Goal: Task Accomplishment & Management: Use online tool/utility

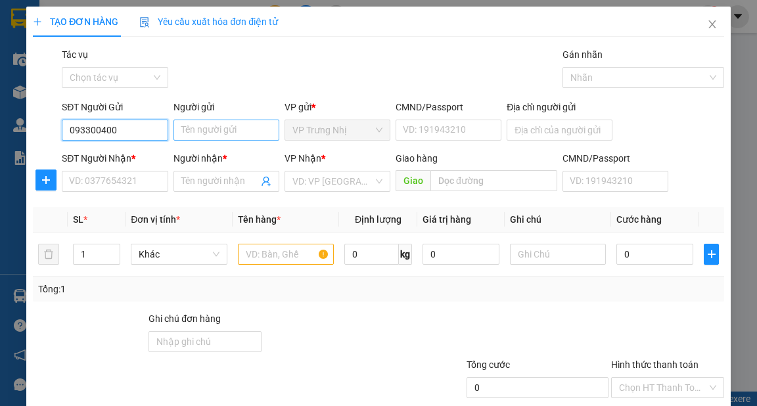
type input "0933004007"
click at [131, 152] on div "0933004007 - Hải" at bounding box center [113, 156] width 89 height 14
type input "Hải"
type input "0866577768"
type input "vỹ"
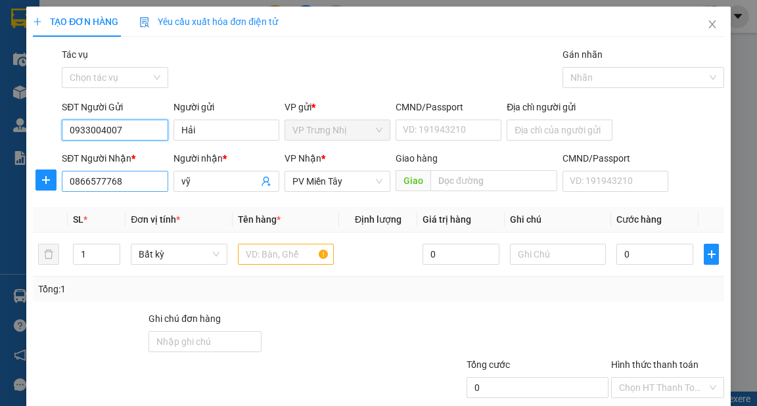
type input "0933004007"
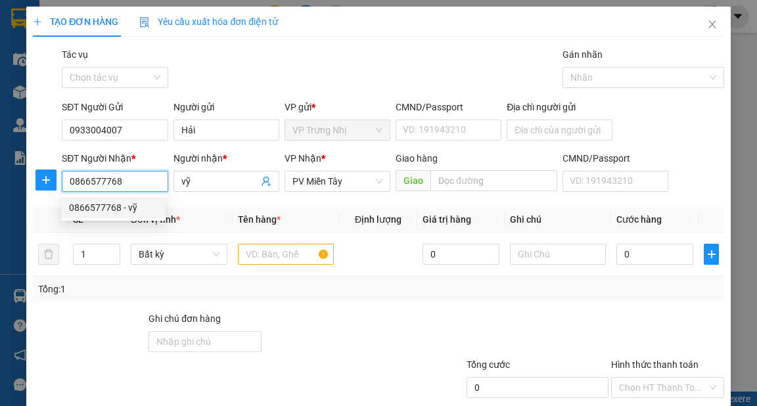
drag, startPoint x: 135, startPoint y: 182, endPoint x: 32, endPoint y: 202, distance: 105.1
click at [32, 202] on div "TẠO ĐƠN HÀNG Yêu cầu xuất hóa đơn điện tử Transit Pickup Surcharge Ids Transit …" at bounding box center [378, 239] width 704 height 464
type input "0909145611"
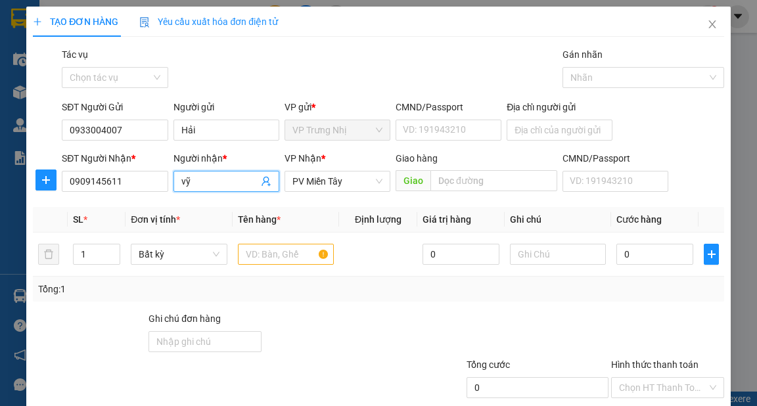
drag, startPoint x: 200, startPoint y: 181, endPoint x: 168, endPoint y: 190, distance: 33.5
click at [168, 190] on div "SĐT Người Nhận * 0909145611 Người nhận * vỹ vỹ VP Nhận * PV Miền Tây Giao hàng …" at bounding box center [392, 174] width 667 height 46
type input "D"
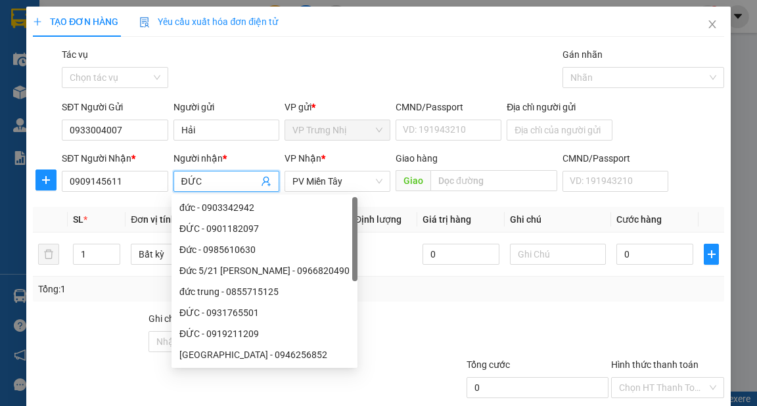
type input "ĐỨC"
click at [344, 55] on div "Gói vận chuyển * Tiêu chuẩn Tác vụ Chọn tác vụ Gán nhãn Nhãn" at bounding box center [392, 70] width 667 height 46
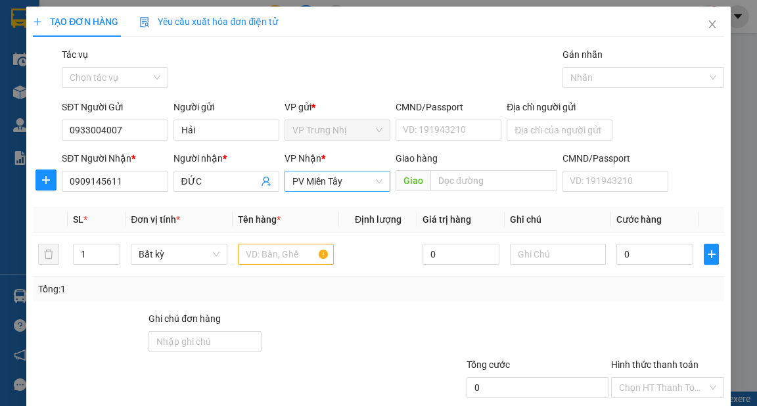
click at [374, 179] on span "PV Miền Tây" at bounding box center [337, 181] width 90 height 20
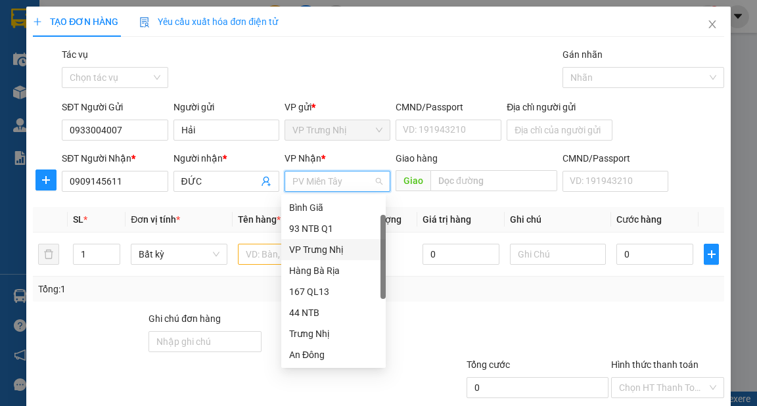
scroll to position [21, 0]
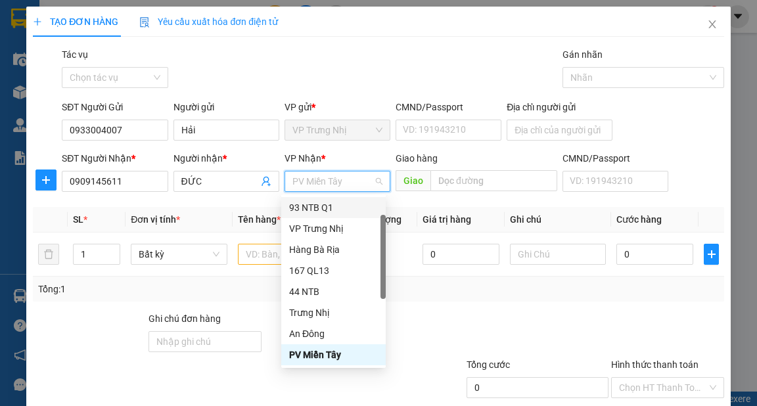
click at [303, 208] on div "93 NTB Q1" at bounding box center [333, 207] width 89 height 14
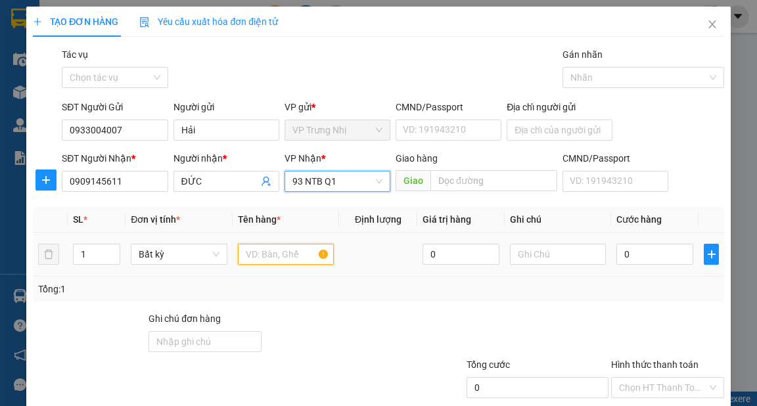
click at [267, 257] on input "text" at bounding box center [286, 254] width 97 height 21
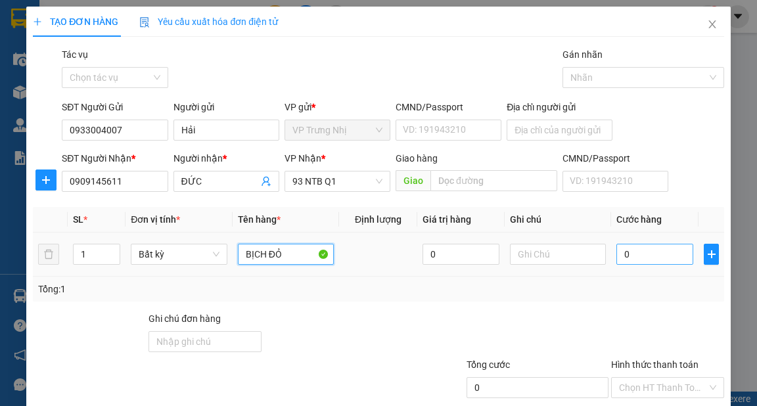
type input "BỊCH ĐỎ"
click at [636, 250] on input "0" at bounding box center [654, 254] width 77 height 21
type input "3"
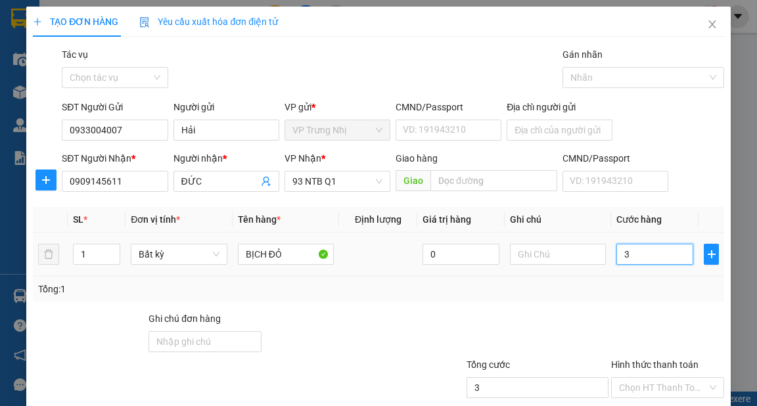
type input "30"
type input "30.000"
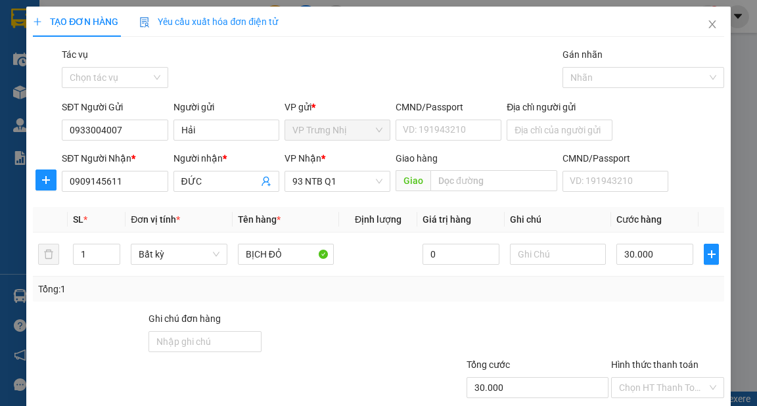
click at [637, 298] on div "Tổng: 1" at bounding box center [378, 289] width 690 height 25
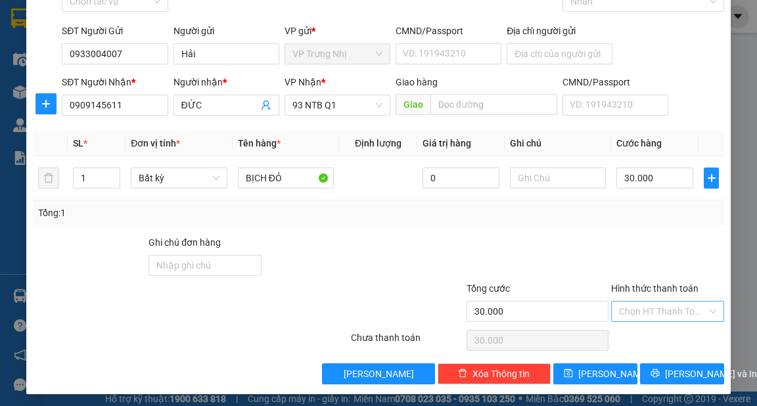
scroll to position [79, 0]
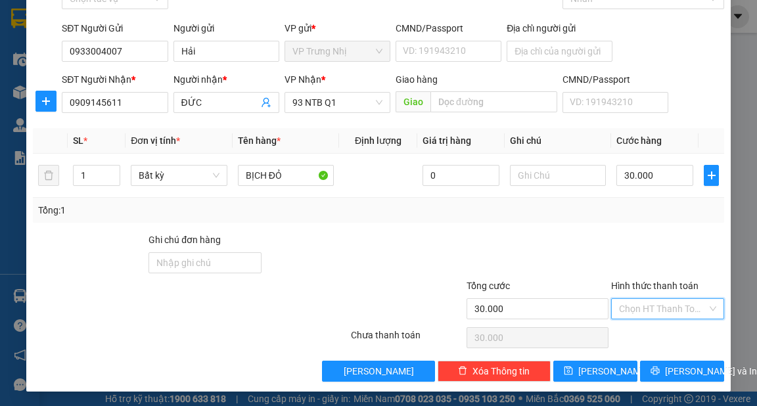
click at [659, 302] on input "Hình thức thanh toán" at bounding box center [663, 309] width 88 height 20
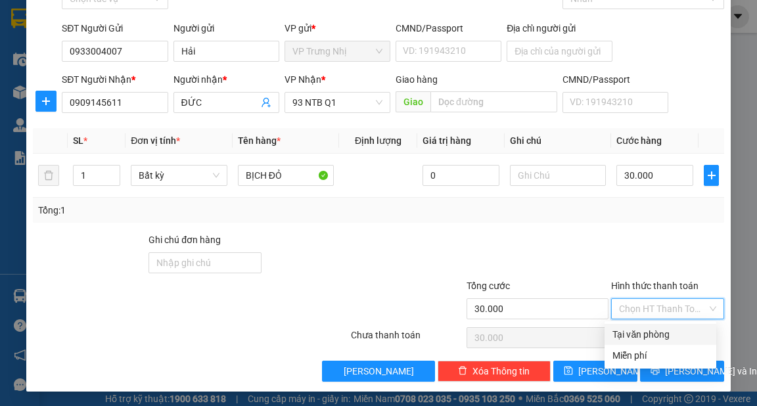
click at [675, 328] on div "Tại văn phòng" at bounding box center [660, 334] width 96 height 14
type input "0"
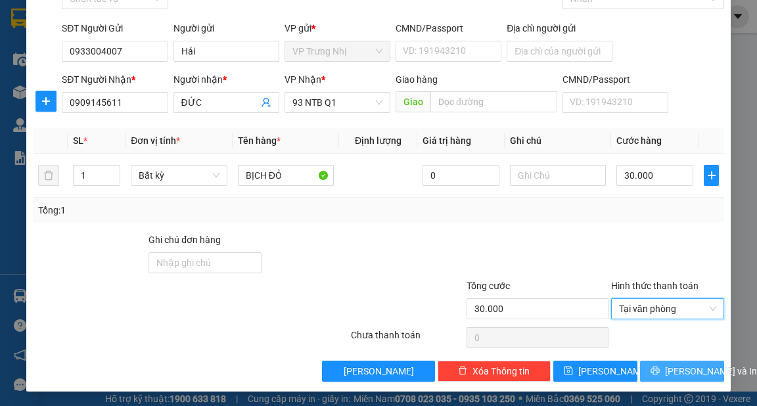
click at [683, 370] on span "[PERSON_NAME] và In" at bounding box center [711, 371] width 92 height 14
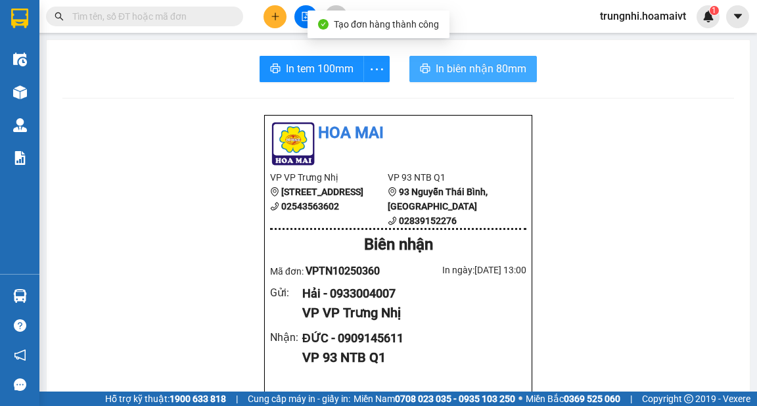
click at [500, 72] on span "In biên nhận 80mm" at bounding box center [481, 68] width 91 height 16
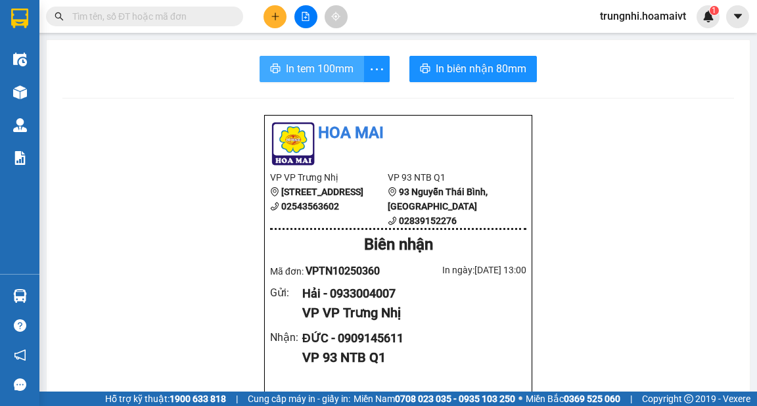
click at [331, 68] on span "In tem 100mm" at bounding box center [320, 68] width 68 height 16
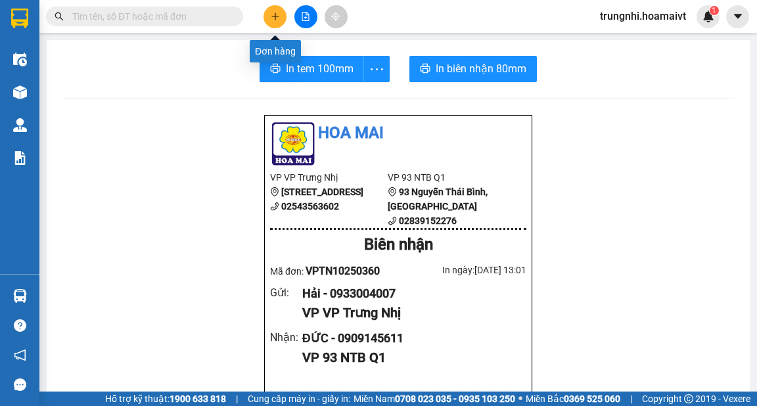
click at [271, 14] on icon "plus" at bounding box center [275, 16] width 9 height 9
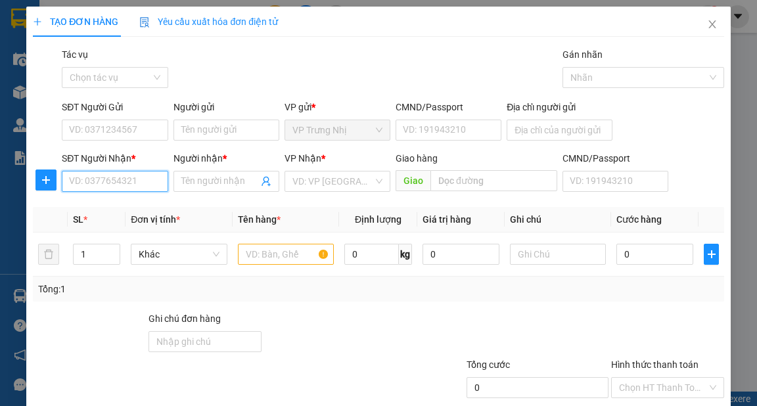
click at [99, 181] on input "SĐT Người Nhận *" at bounding box center [115, 181] width 106 height 21
click at [126, 187] on input "SĐT Người Nhận *" at bounding box center [115, 181] width 106 height 21
click at [123, 187] on input "SĐT Người Nhận *" at bounding box center [115, 181] width 106 height 21
type input "0933329294"
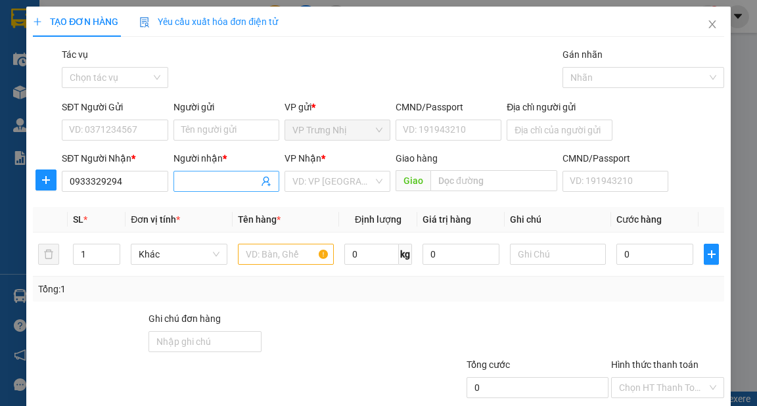
click at [193, 176] on input "Người nhận *" at bounding box center [219, 181] width 77 height 14
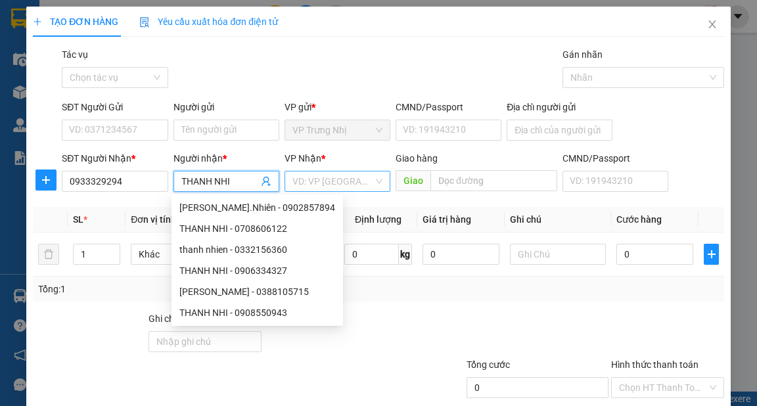
type input "THANH NHI"
click at [321, 176] on input "search" at bounding box center [332, 181] width 81 height 20
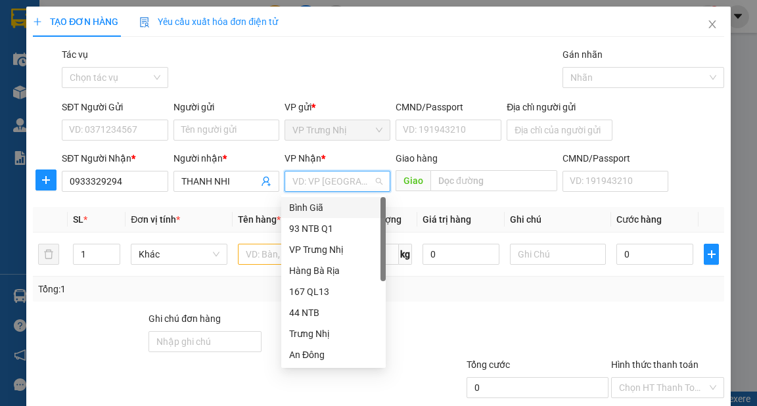
type input "9"
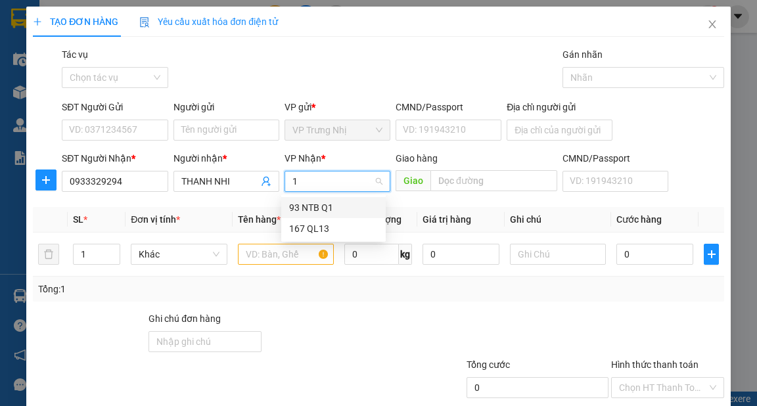
type input "16"
click at [315, 207] on div "167 QL13" at bounding box center [333, 207] width 89 height 14
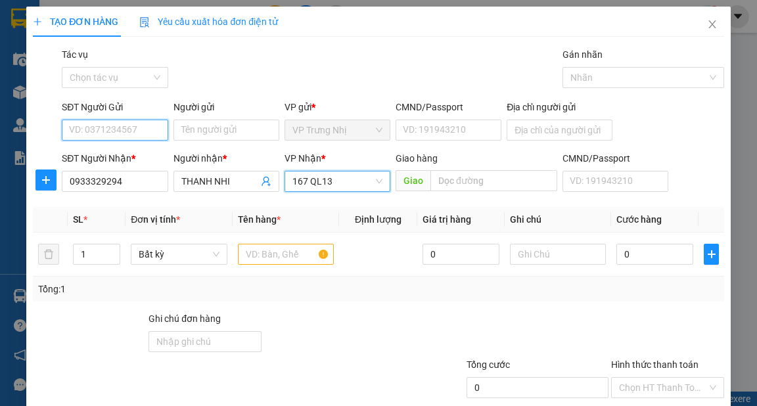
click at [127, 132] on input "SĐT Người Gửi" at bounding box center [115, 130] width 106 height 21
type input "0913815096"
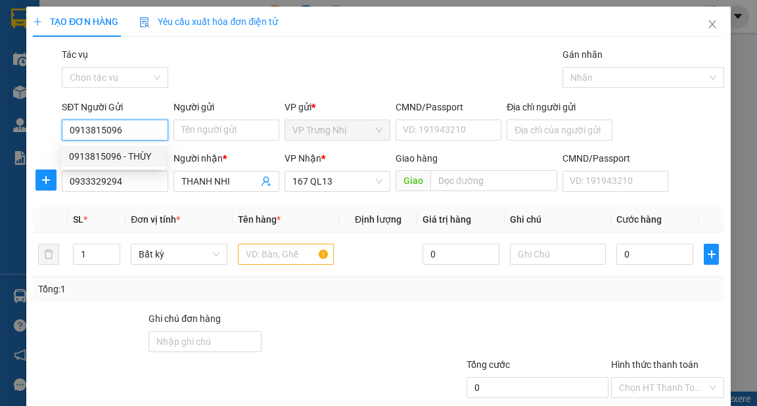
click at [145, 152] on div "0913815096 - THÙY" at bounding box center [113, 156] width 89 height 14
type input "THÙY"
type input "0913815096"
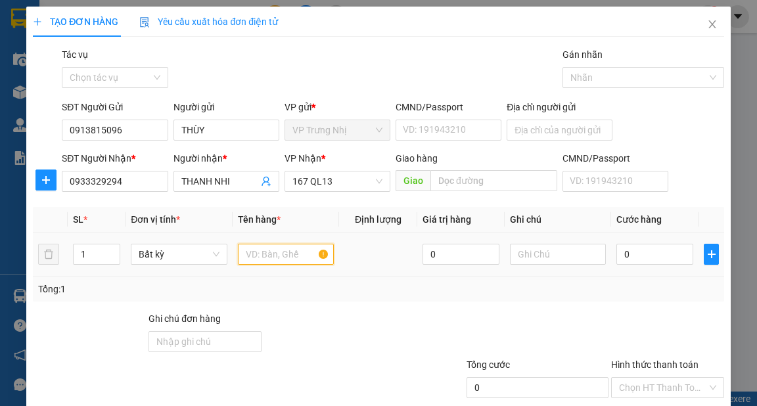
click at [257, 256] on input "text" at bounding box center [286, 254] width 97 height 21
type input "BỊCH"
click at [633, 261] on input "0" at bounding box center [654, 254] width 77 height 21
type input "4"
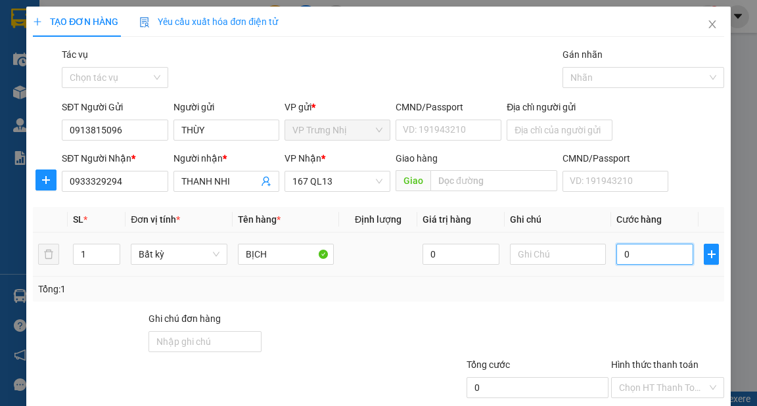
type input "4"
type input "40"
type input "40.000"
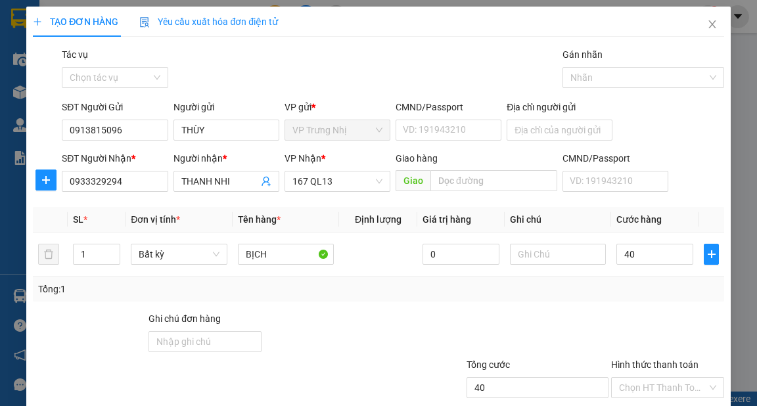
type input "40.000"
click at [625, 303] on div "Transit Pickup Surcharge Ids Transit Deliver Surcharge Ids Transit Deliver Surc…" at bounding box center [378, 253] width 690 height 413
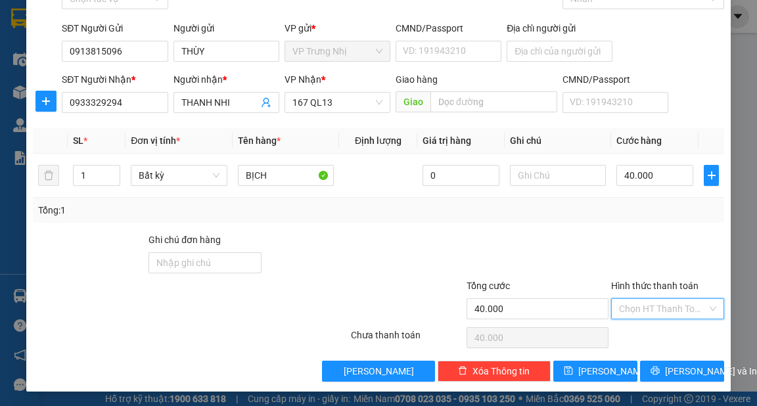
click at [646, 305] on input "Hình thức thanh toán" at bounding box center [663, 309] width 88 height 20
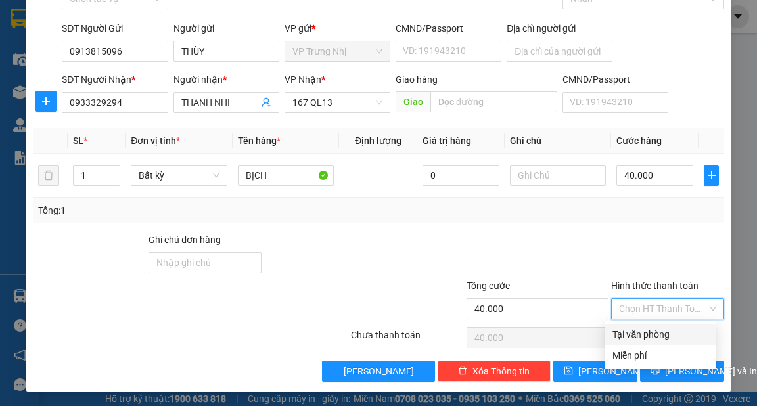
click at [642, 331] on div "Tại văn phòng" at bounding box center [660, 334] width 96 height 14
type input "0"
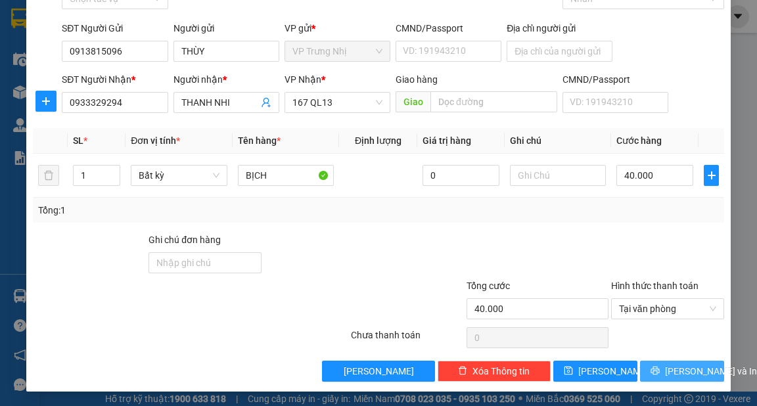
click at [678, 365] on span "[PERSON_NAME] và In" at bounding box center [711, 371] width 92 height 14
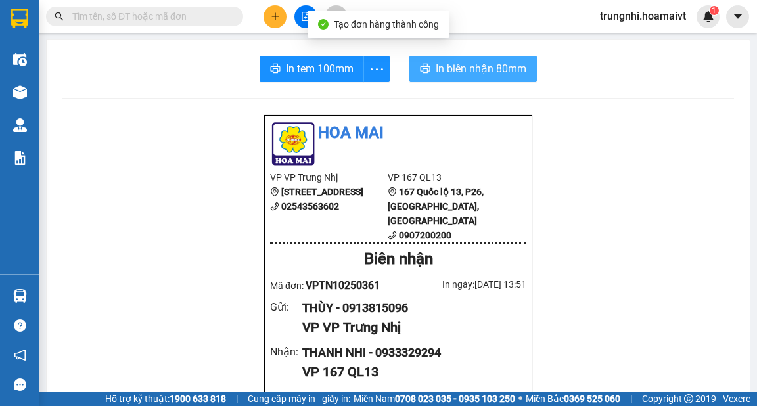
click at [502, 68] on span "In biên nhận 80mm" at bounding box center [481, 68] width 91 height 16
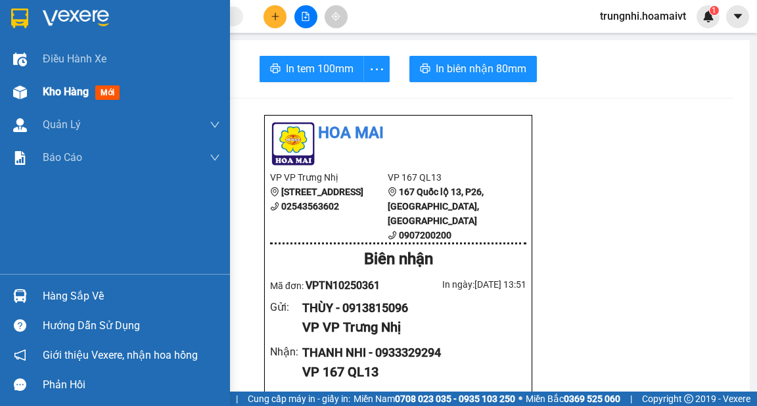
click at [66, 93] on span "Kho hàng" at bounding box center [66, 91] width 46 height 12
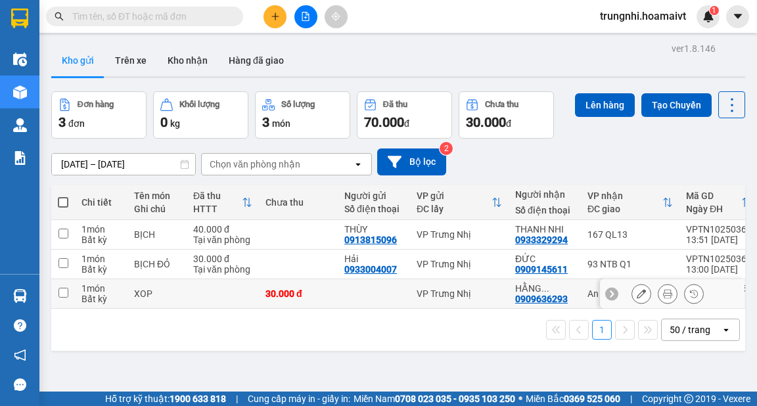
click at [60, 292] on input "checkbox" at bounding box center [63, 293] width 10 height 10
checkbox input "true"
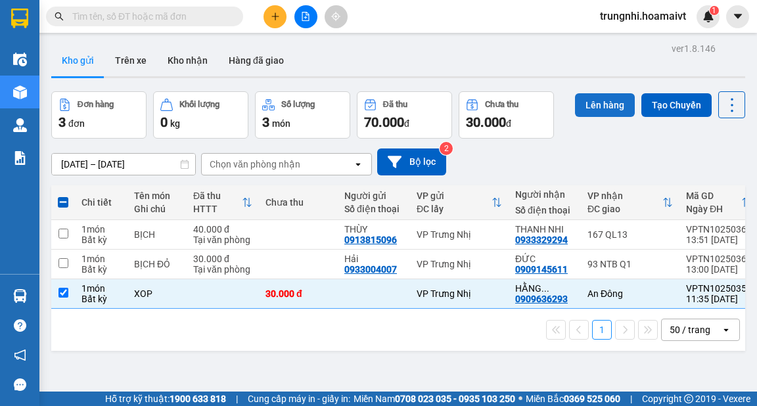
click at [590, 103] on button "Lên hàng" at bounding box center [605, 105] width 60 height 24
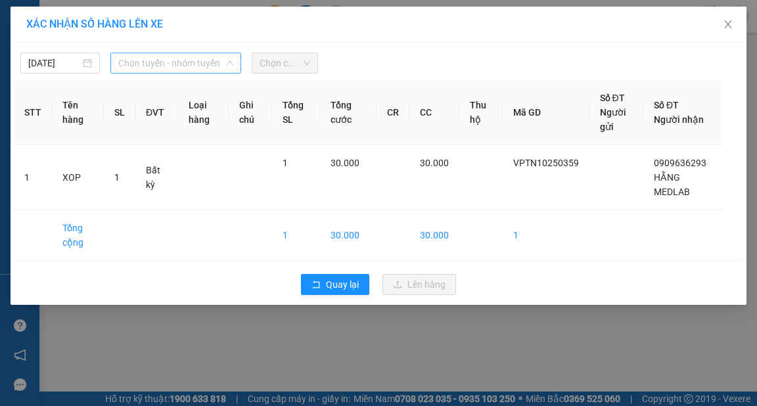
click at [150, 68] on span "Chọn tuyến - nhóm tuyến" at bounding box center [175, 63] width 115 height 20
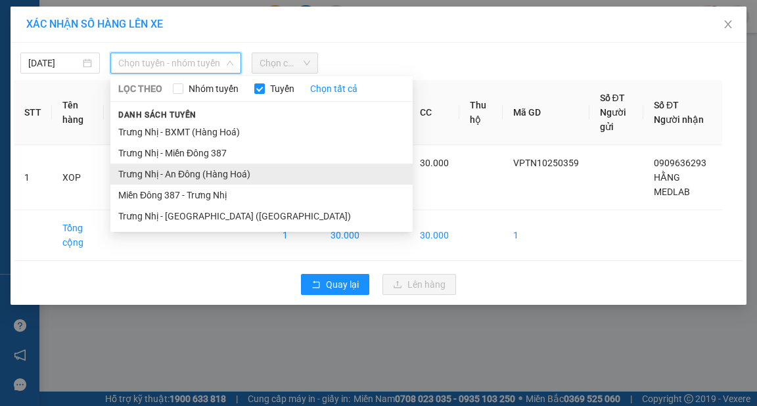
click at [173, 171] on li "Trưng Nhị - An Đông (Hàng Hoá)" at bounding box center [261, 174] width 302 height 21
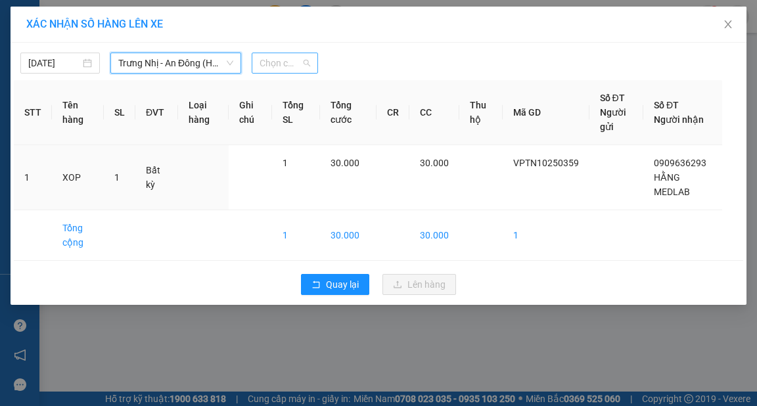
click at [295, 65] on span "Chọn chuyến" at bounding box center [284, 63] width 51 height 20
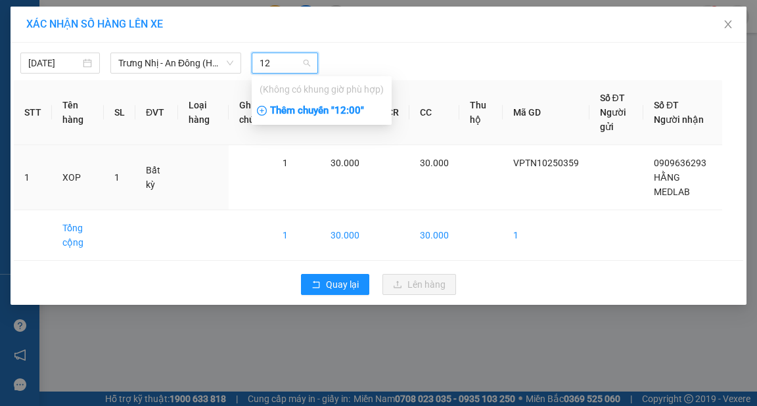
type input "12"
click at [307, 108] on div "Thêm chuyến " 12:00 "" at bounding box center [322, 111] width 140 height 22
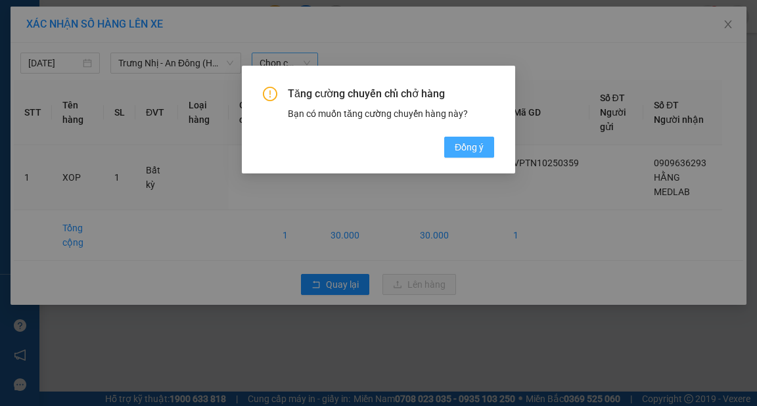
click at [476, 145] on span "Đồng ý" at bounding box center [469, 147] width 29 height 14
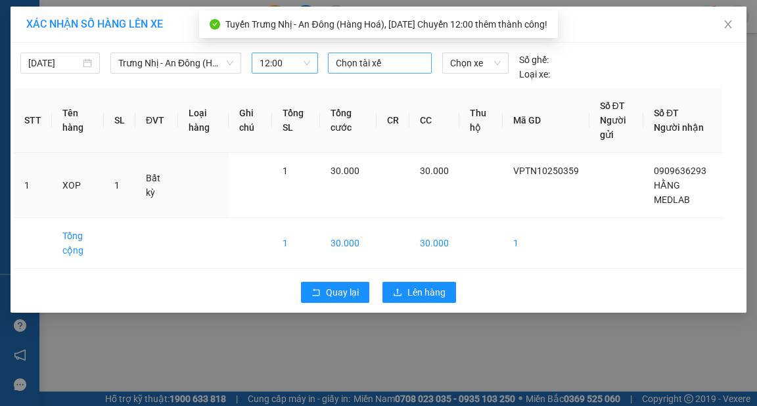
click at [372, 66] on div at bounding box center [379, 63] width 97 height 16
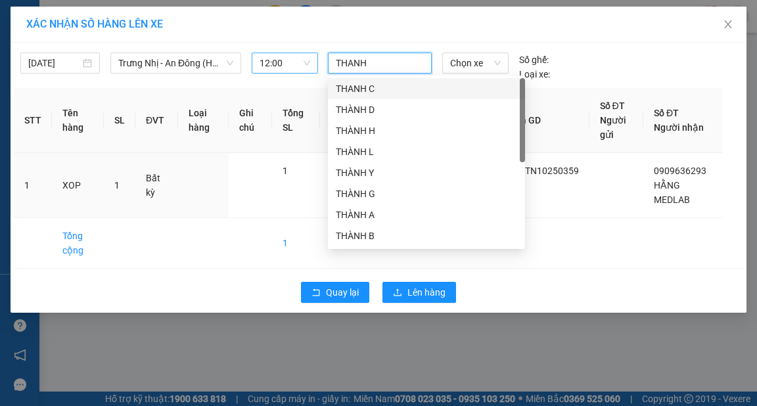
type input "THANH A"
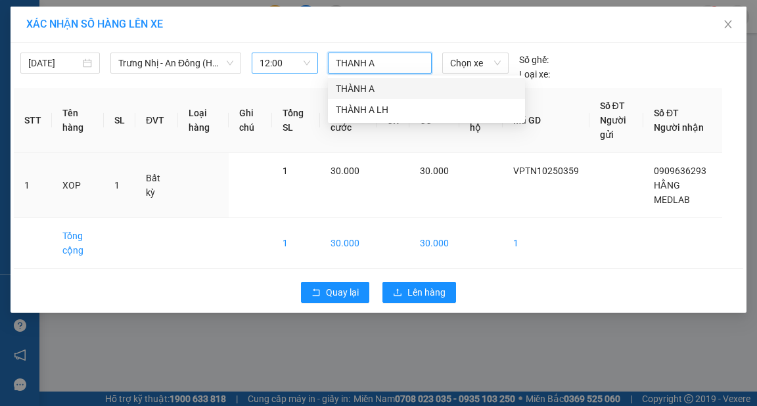
click at [388, 84] on div "THÀNH A" at bounding box center [426, 88] width 181 height 14
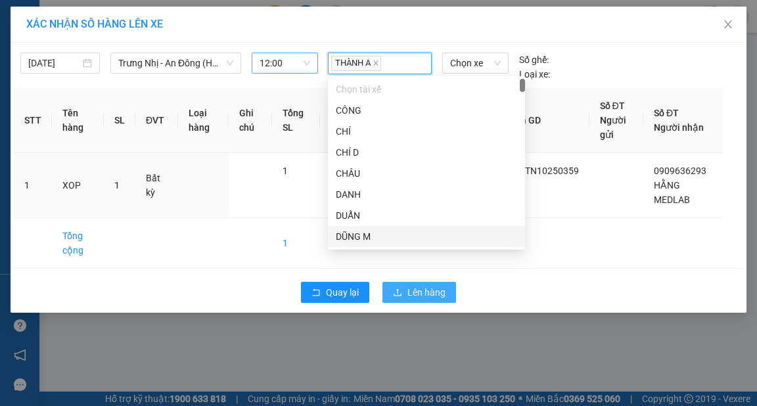
click at [426, 296] on span "Lên hàng" at bounding box center [426, 292] width 38 height 14
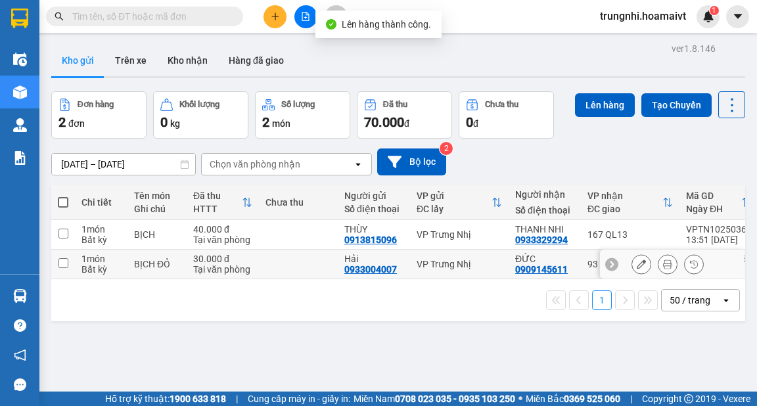
click at [68, 263] on td at bounding box center [63, 265] width 24 height 30
checkbox input "true"
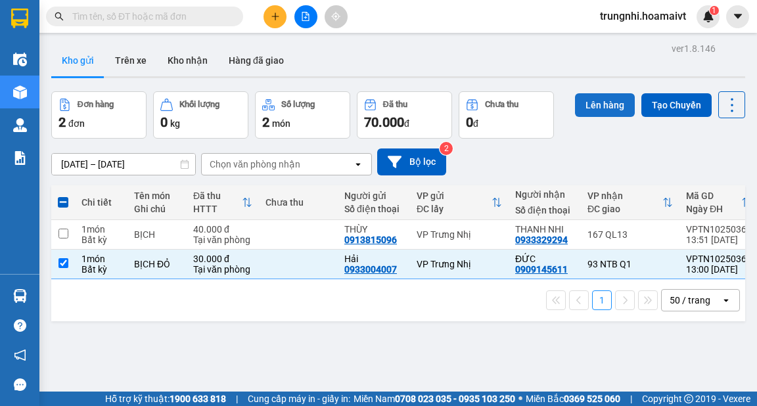
click at [607, 104] on button "Lên hàng" at bounding box center [605, 105] width 60 height 24
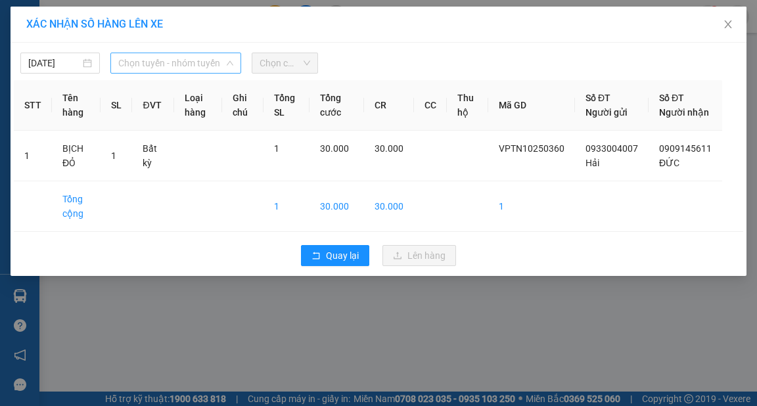
click at [143, 62] on span "Chọn tuyến - nhóm tuyến" at bounding box center [175, 63] width 115 height 20
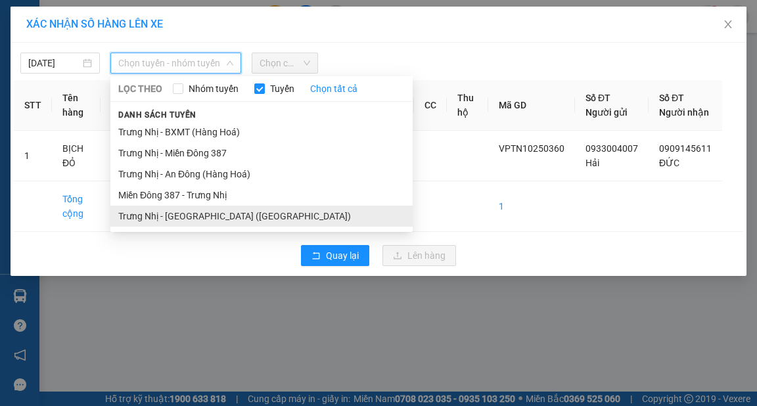
click at [171, 216] on li "Trưng Nhị - [GEOGRAPHIC_DATA] ([GEOGRAPHIC_DATA])" at bounding box center [261, 216] width 302 height 21
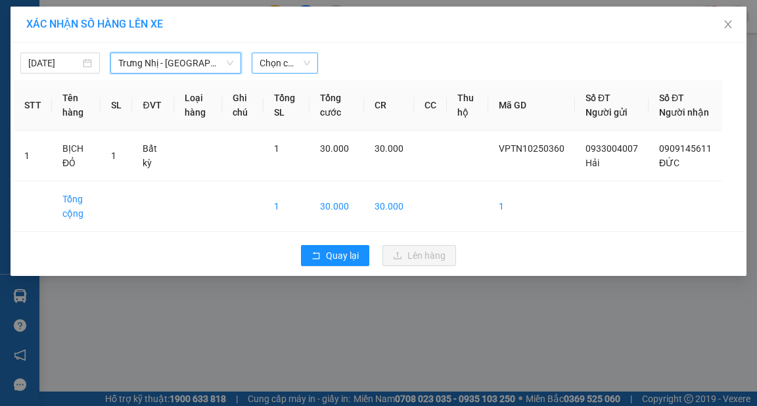
click at [276, 59] on span "Chọn chuyến" at bounding box center [284, 63] width 51 height 20
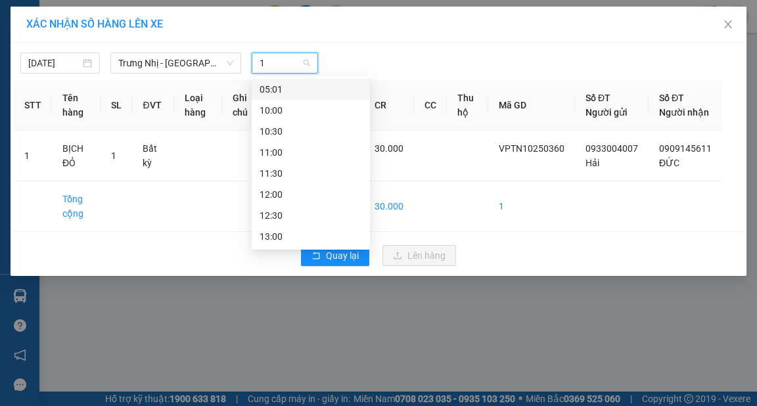
type input "14"
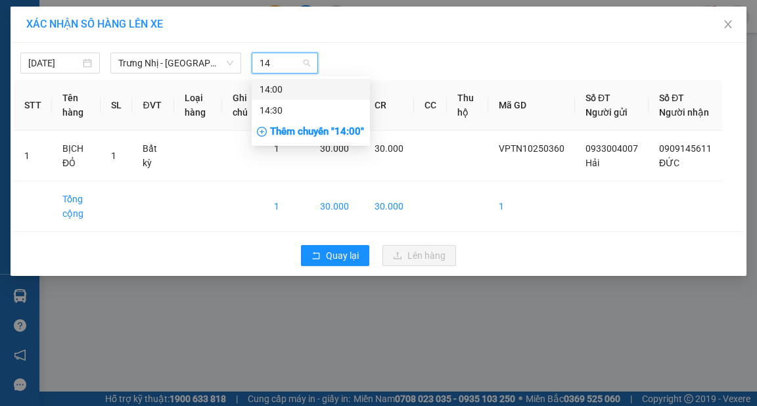
click at [286, 85] on div "14:00" at bounding box center [310, 89] width 102 height 14
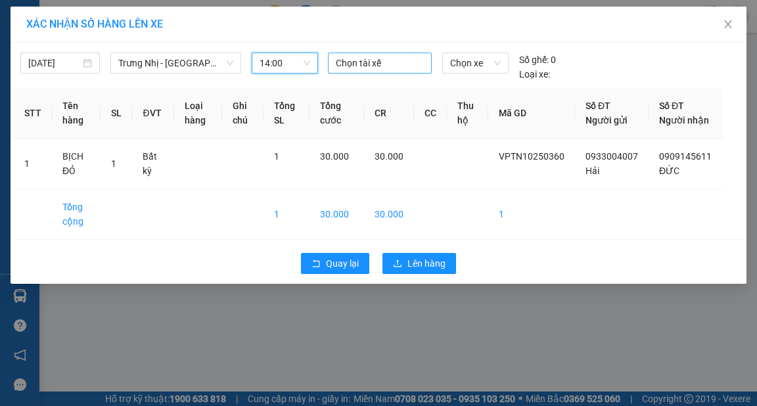
click at [355, 64] on div at bounding box center [379, 63] width 97 height 16
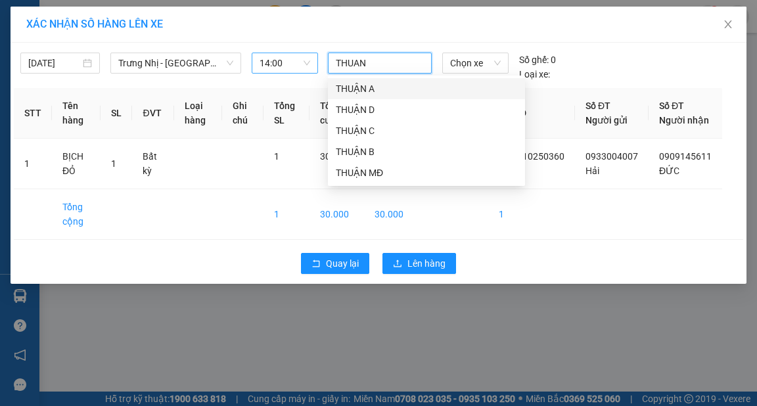
type input "THUAN D"
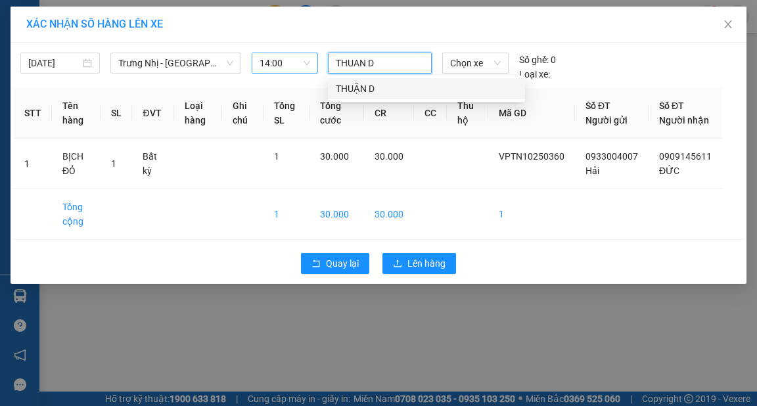
click at [375, 82] on div "THUẬN D" at bounding box center [426, 88] width 181 height 14
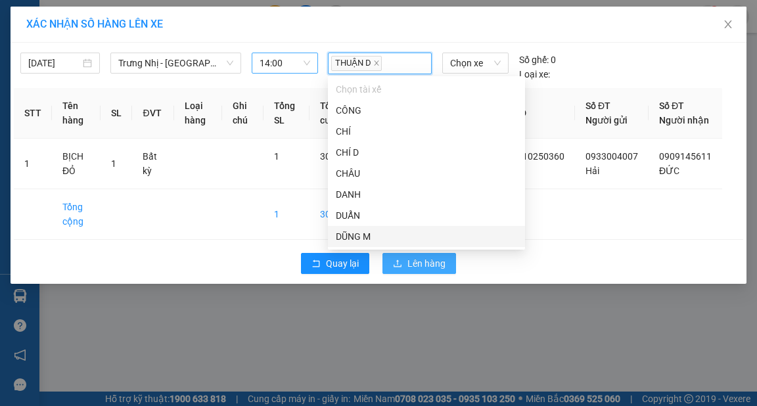
click at [420, 271] on span "Lên hàng" at bounding box center [426, 263] width 38 height 14
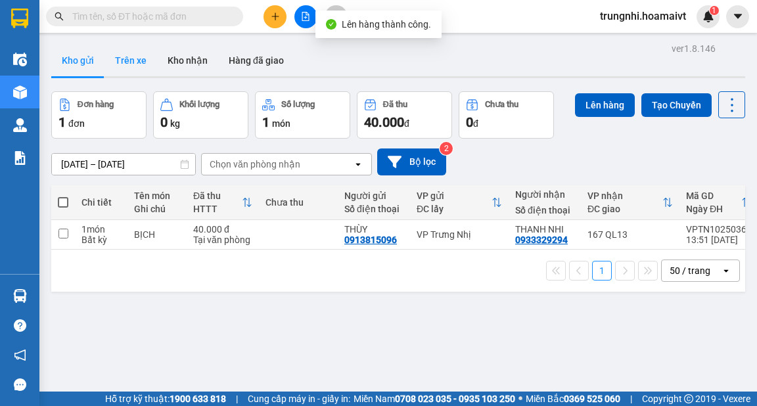
click at [137, 62] on button "Trên xe" at bounding box center [130, 61] width 53 height 32
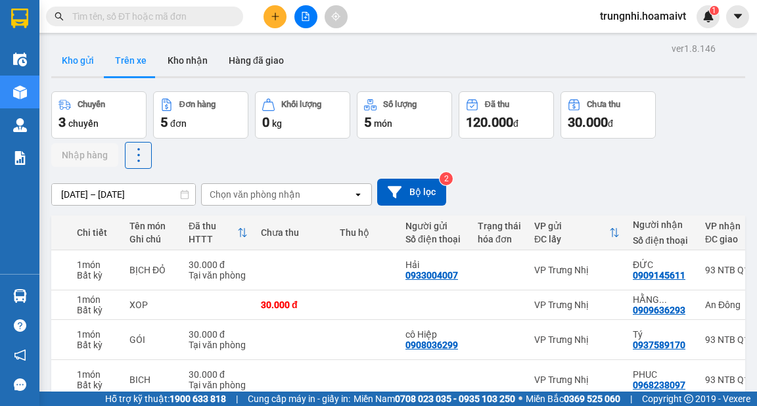
click at [95, 58] on button "Kho gửi" at bounding box center [77, 61] width 53 height 32
